Goal: Navigation & Orientation: Find specific page/section

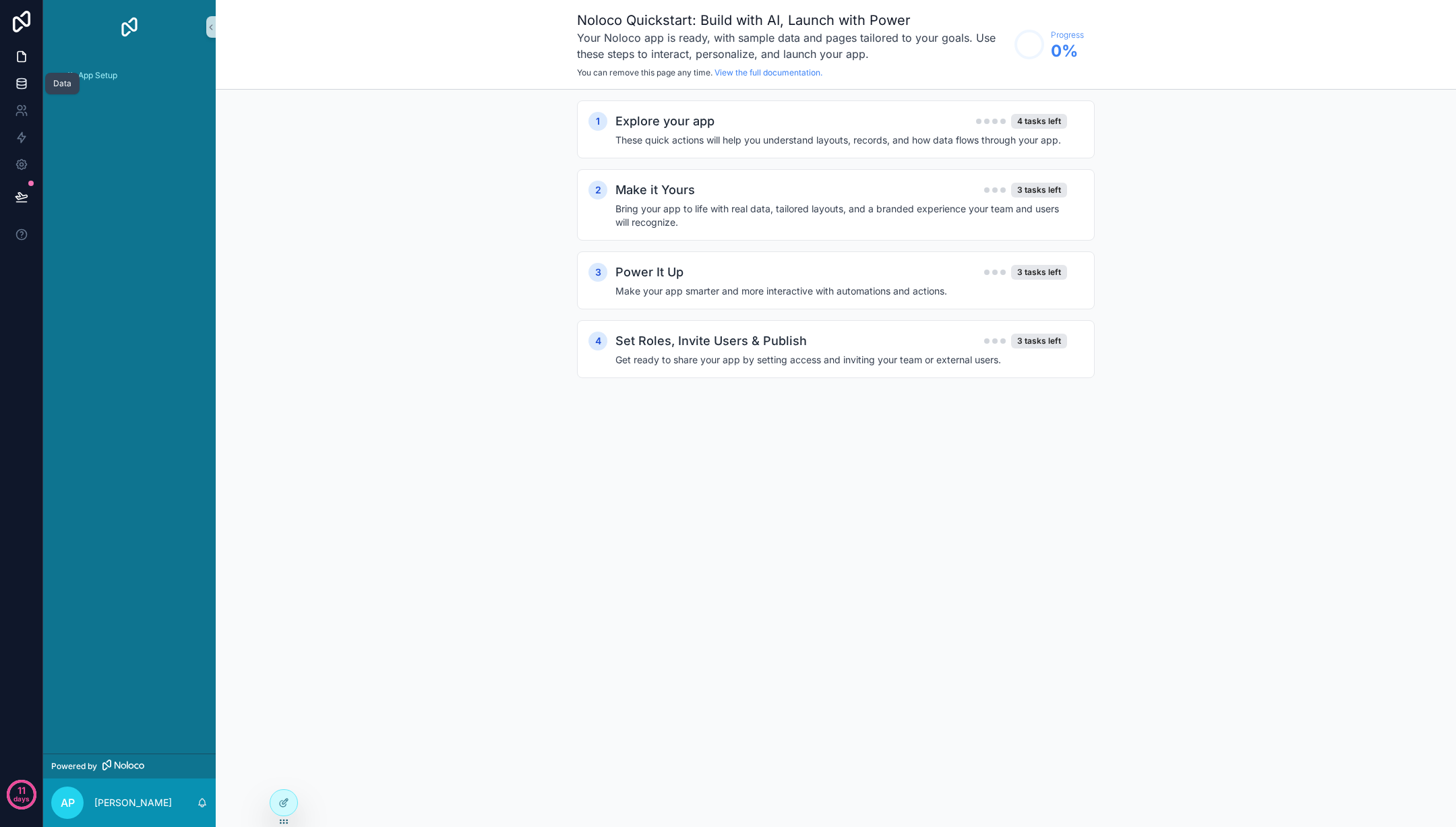
click at [21, 80] on icon at bounding box center [21, 83] width 13 height 13
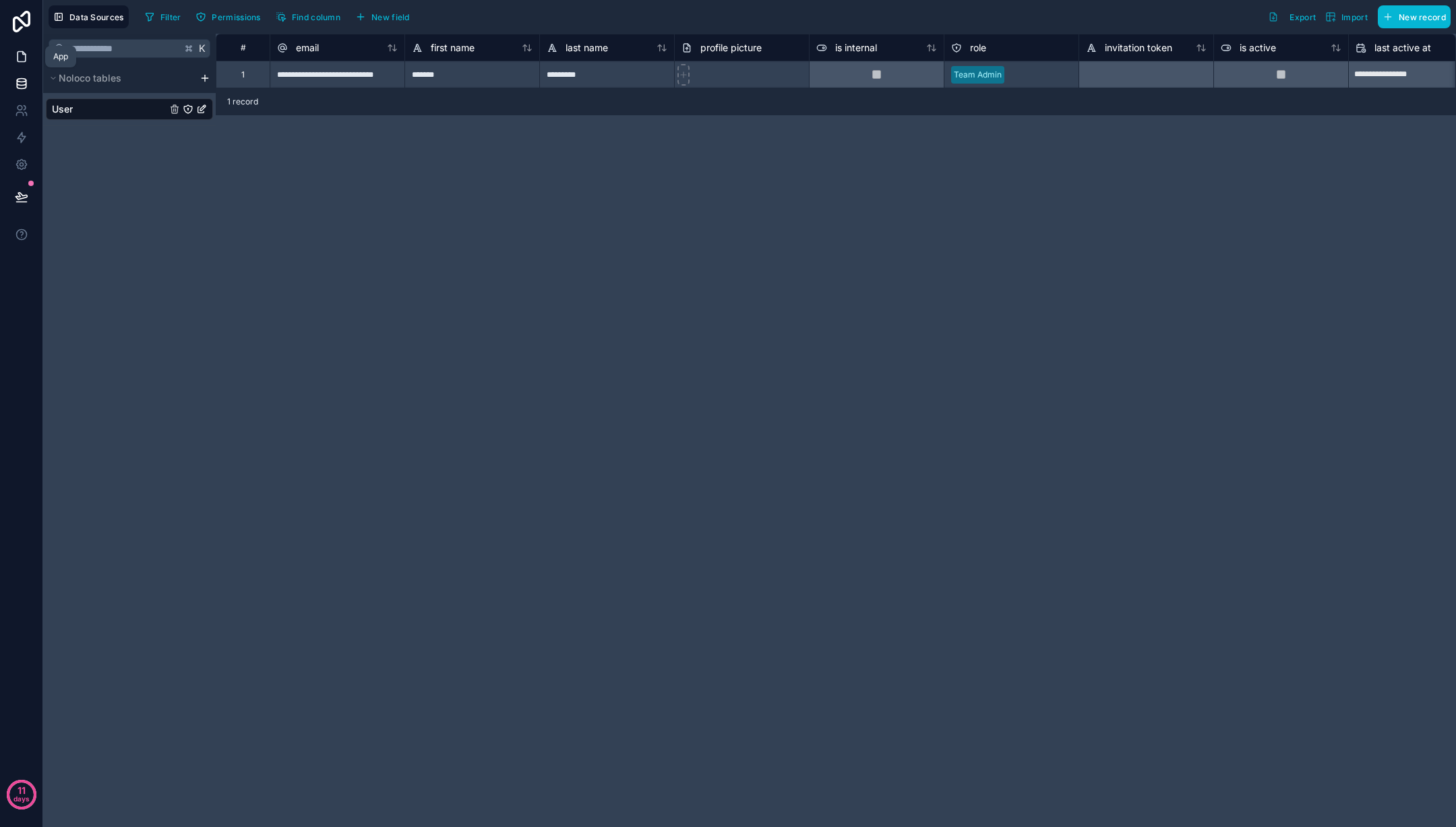
click at [23, 67] on link at bounding box center [21, 56] width 43 height 27
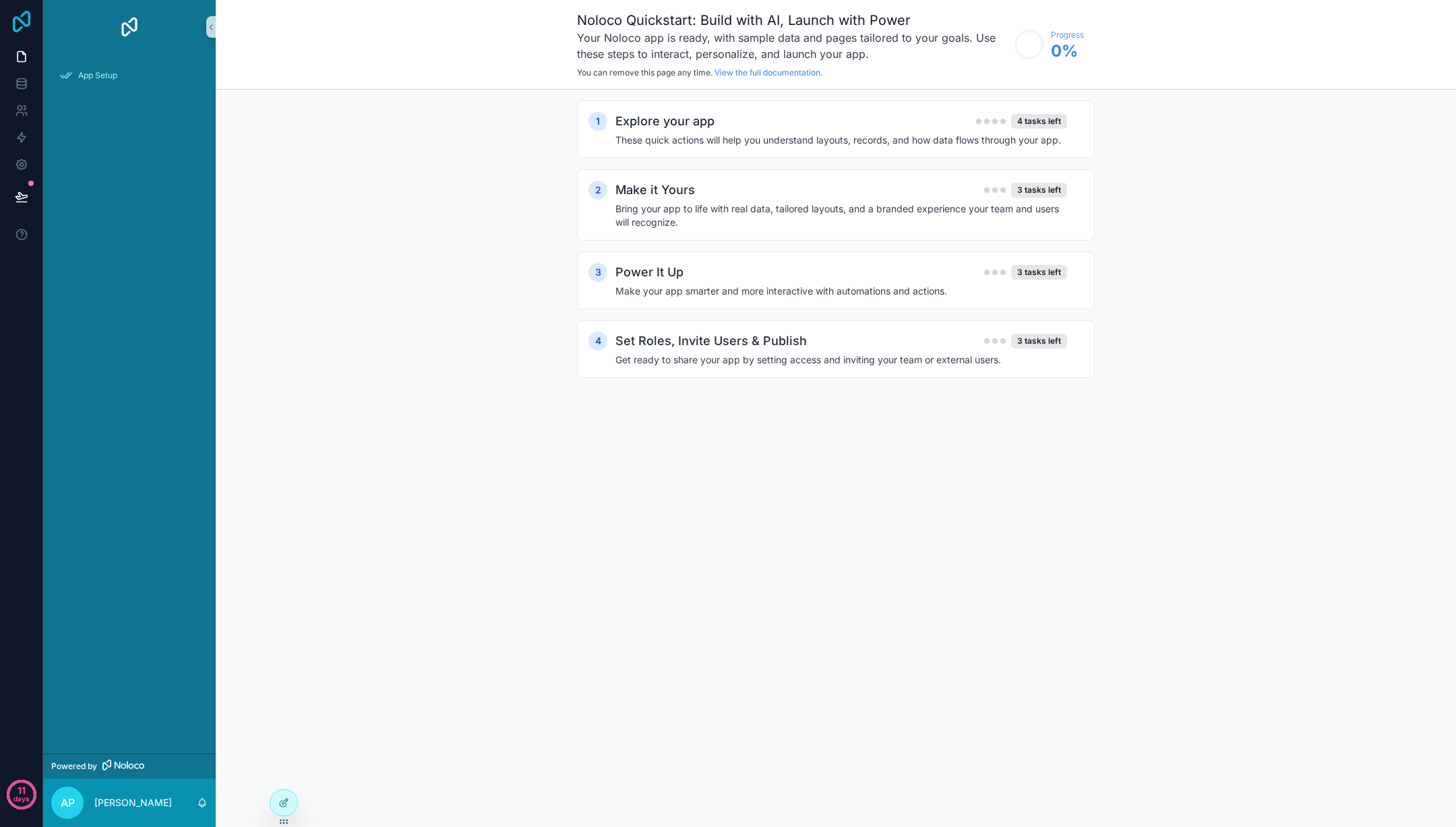
click at [27, 23] on icon at bounding box center [21, 22] width 27 height 22
